Goal: Task Accomplishment & Management: Complete application form

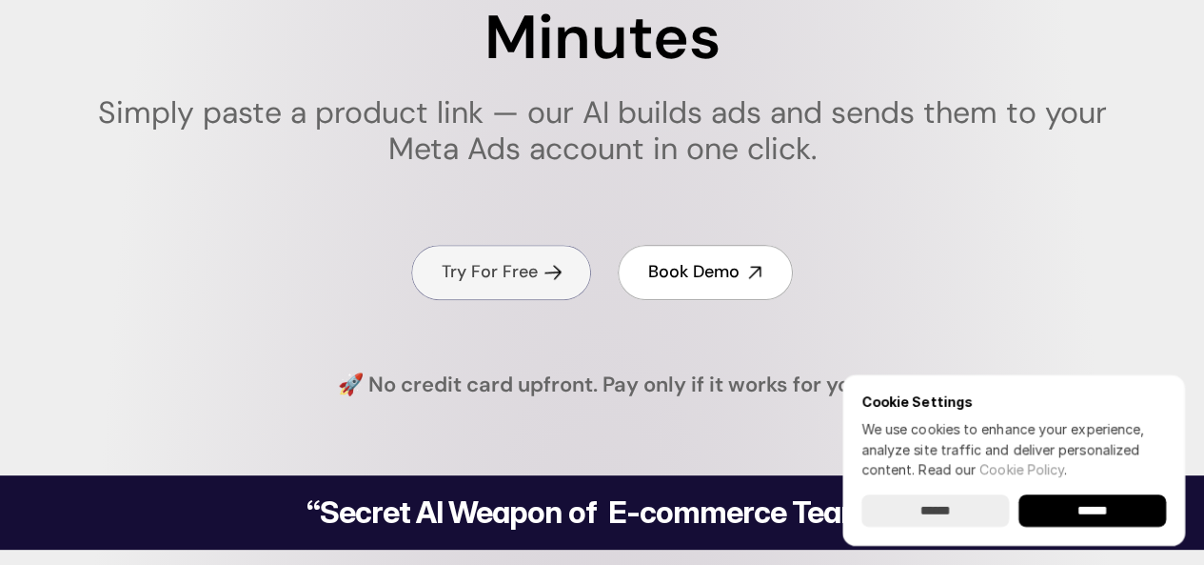
click at [502, 269] on h4 "Try For Free" at bounding box center [490, 272] width 96 height 24
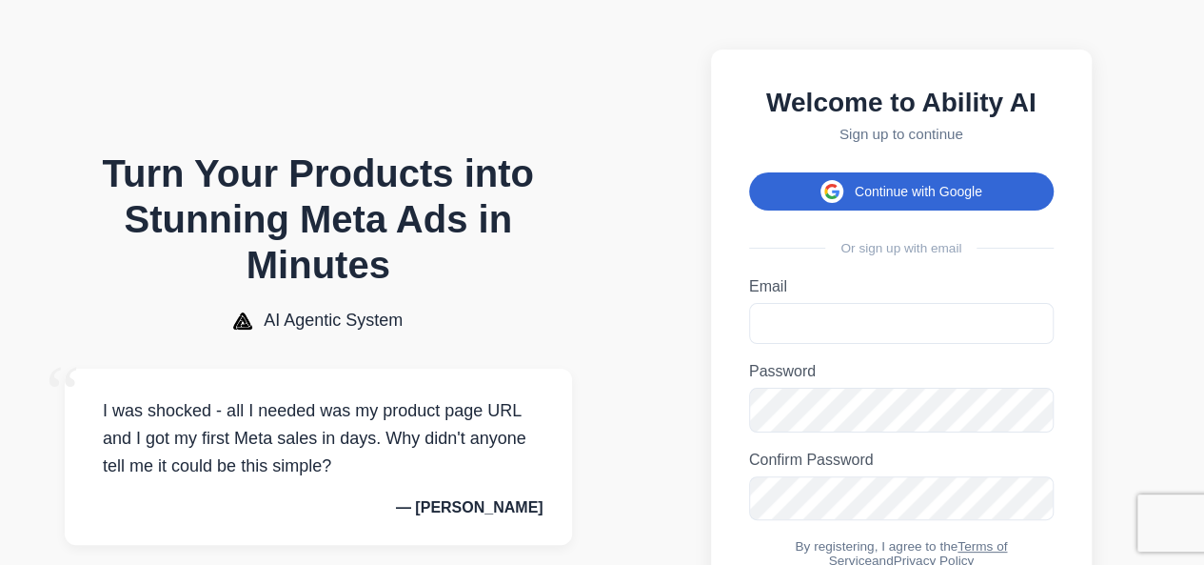
click at [925, 187] on button "Continue with Google" at bounding box center [901, 191] width 305 height 38
